Goal: Task Accomplishment & Management: Use online tool/utility

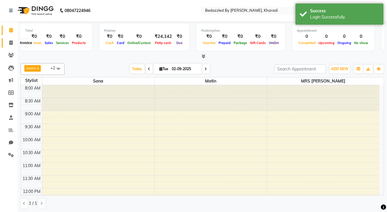
click at [11, 42] on icon at bounding box center [10, 42] width 3 height 4
select select "service"
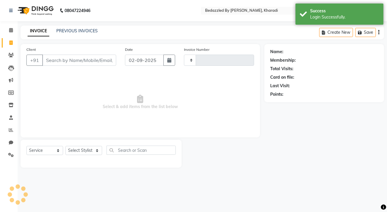
type input "0076"
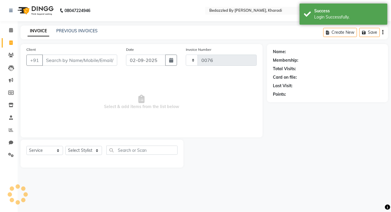
select select "7562"
click at [86, 31] on link "PREVIOUS INVOICES" at bounding box center [76, 30] width 41 height 5
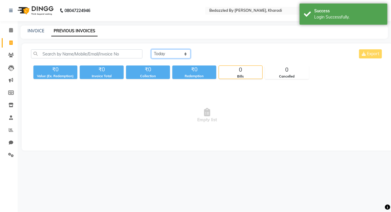
click at [161, 51] on select "Today Yesterday Custom Range" at bounding box center [170, 53] width 39 height 9
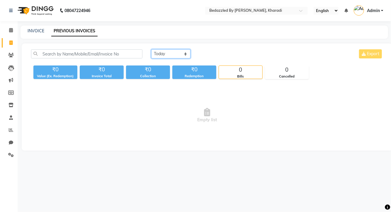
select select "range"
click at [151, 49] on select "Today Yesterday Custom Range" at bounding box center [170, 53] width 39 height 9
click at [225, 58] on div "02-09-2025 - 02-09-2025" at bounding box center [241, 53] width 86 height 9
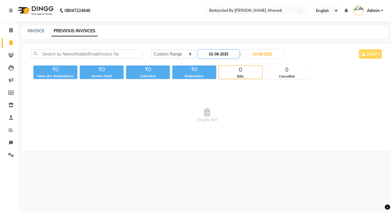
click at [227, 54] on input "02-09-2025" at bounding box center [218, 54] width 41 height 8
select select "9"
select select "2025"
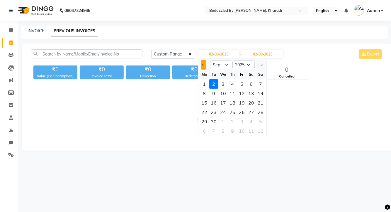
click at [203, 64] on span "Previous month" at bounding box center [203, 65] width 2 height 2
select select "8"
click at [241, 81] on div "1" at bounding box center [242, 83] width 9 height 9
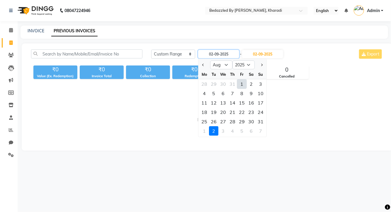
type input "01-08-2025"
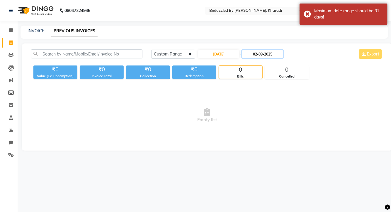
click at [257, 56] on input "02-09-2025" at bounding box center [262, 54] width 41 height 8
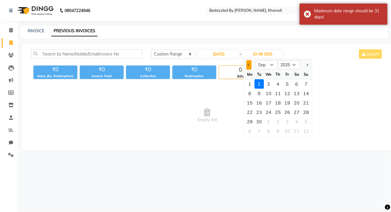
click at [249, 62] on button "Previous month" at bounding box center [249, 64] width 5 height 9
select select "8"
click at [306, 120] on div "31" at bounding box center [306, 121] width 9 height 9
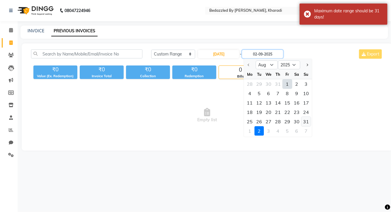
type input "31-08-2025"
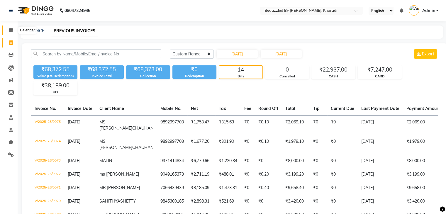
click at [13, 27] on span at bounding box center [11, 30] width 10 height 7
